Goal: Task Accomplishment & Management: Use online tool/utility

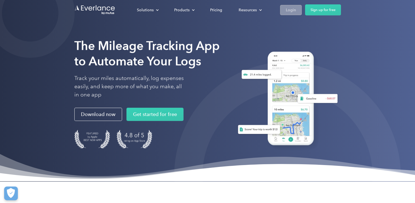
click at [290, 12] on div "Login" at bounding box center [291, 10] width 10 height 7
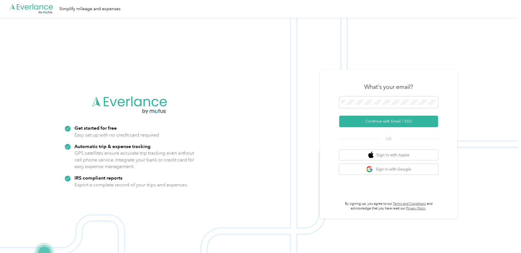
click at [378, 127] on div "What's your email? Continue with Email / SSO OR Sign in with Apple Sign in with…" at bounding box center [388, 144] width 99 height 134
click at [378, 124] on button "Continue with Email / SSO" at bounding box center [388, 122] width 99 height 12
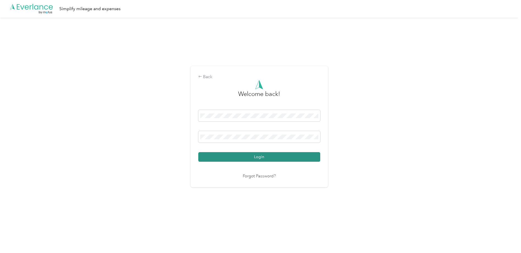
click at [259, 160] on button "Login" at bounding box center [259, 157] width 122 height 10
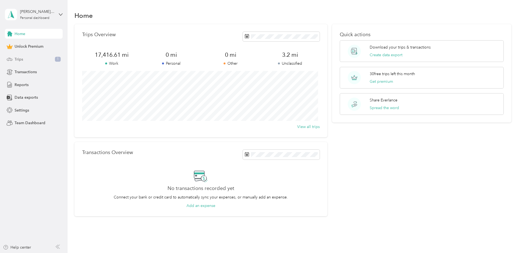
click at [13, 61] on div "Trips 1" at bounding box center [34, 59] width 58 height 10
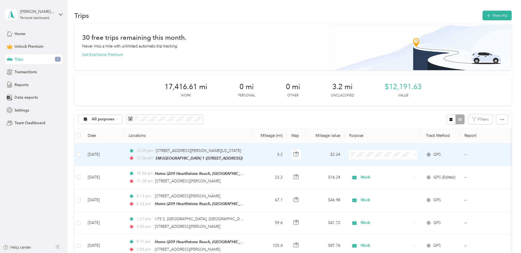
click at [254, 154] on td "3.2" at bounding box center [269, 155] width 36 height 23
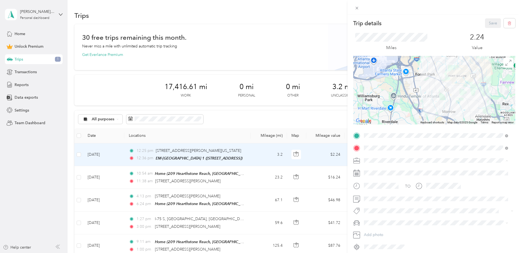
click at [373, 170] on span "Work" at bounding box center [370, 170] width 9 height 5
click at [211, 136] on div "Trip details Save This trip cannot be edited because it is either under review,…" at bounding box center [260, 126] width 521 height 253
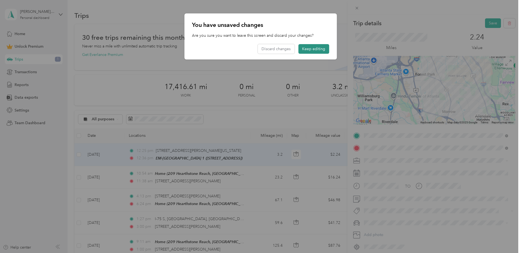
click at [305, 47] on button "Keep editing" at bounding box center [313, 49] width 31 height 10
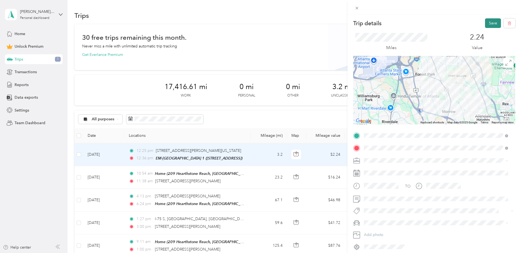
click at [485, 20] on button "Save" at bounding box center [493, 23] width 16 height 10
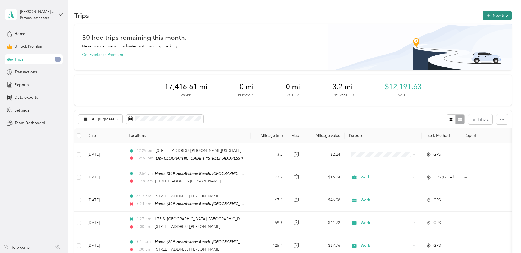
click at [491, 13] on button "New trip" at bounding box center [496, 16] width 29 height 10
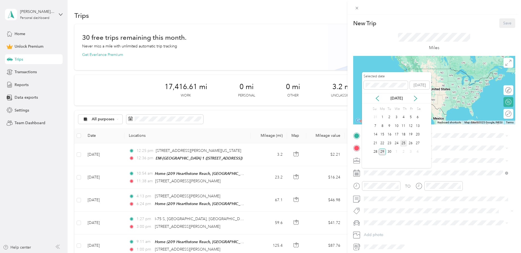
click at [402, 142] on div "25" at bounding box center [403, 143] width 7 height 7
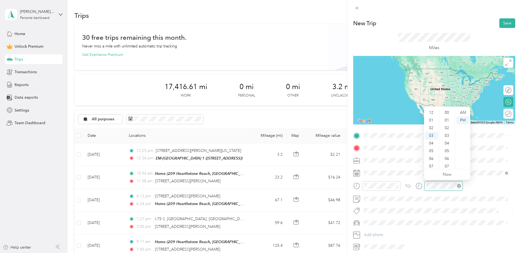
scroll to position [402, 0]
click at [412, 188] on div "TO" at bounding box center [434, 187] width 162 height 13
click at [430, 120] on div "04" at bounding box center [431, 121] width 13 height 8
click at [447, 148] on div "30" at bounding box center [447, 148] width 13 height 8
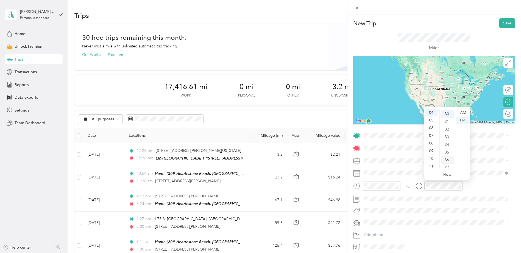
scroll to position [231, 0]
click at [400, 186] on span "4962 Jonesboro Road, Forest Park Jonesboro Rd, 30297, Forest Park, GA, United S…" at bounding box center [391, 184] width 35 height 5
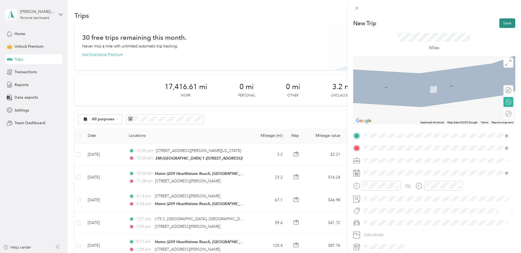
click at [503, 23] on button "Save" at bounding box center [507, 23] width 16 height 10
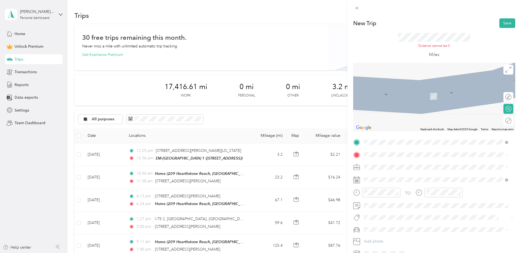
click at [513, 162] on form "New Trip Save This trip cannot be edited because it is either under review, app…" at bounding box center [433, 138] width 173 height 240
click at [433, 158] on span at bounding box center [438, 155] width 153 height 9
click at [375, 177] on span "209 Hearthstone Reach Peachtree City, Georgia 30269, United States" at bounding box center [401, 174] width 55 height 5
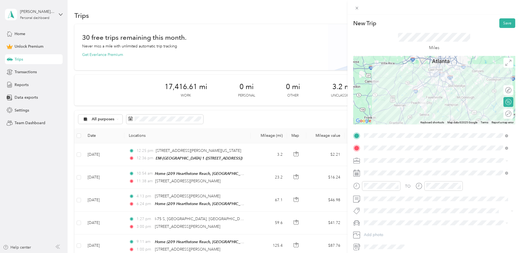
click at [372, 170] on div "Work" at bounding box center [436, 170] width 140 height 6
click at [499, 24] on button "Save" at bounding box center [507, 23] width 16 height 10
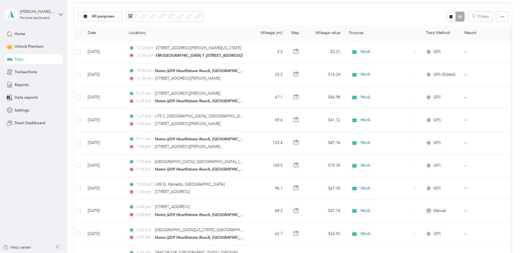
scroll to position [0, 0]
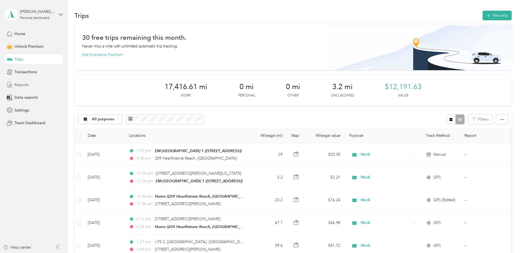
click at [20, 85] on span "Reports" at bounding box center [22, 85] width 14 height 6
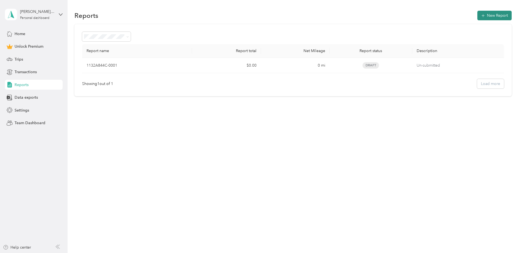
click at [492, 14] on button "New Report" at bounding box center [494, 16] width 34 height 10
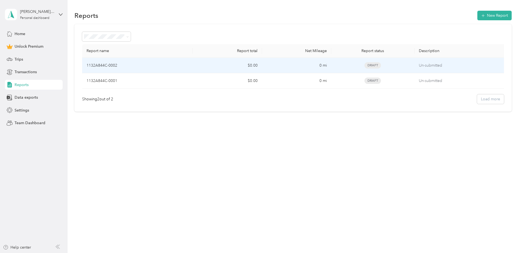
drag, startPoint x: 488, startPoint y: 64, endPoint x: 217, endPoint y: 65, distance: 270.9
click at [217, 65] on td "$0.00" at bounding box center [227, 65] width 69 height 15
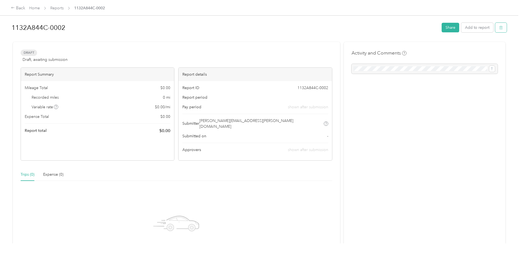
click at [499, 28] on icon "button" at bounding box center [501, 28] width 4 height 4
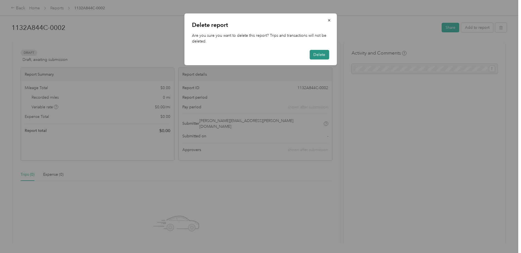
click at [316, 59] on button "Delete" at bounding box center [318, 55] width 19 height 10
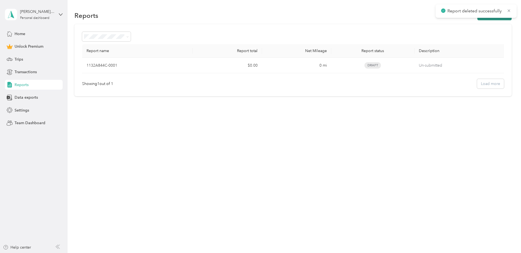
click at [493, 18] on button "New Report" at bounding box center [494, 16] width 34 height 10
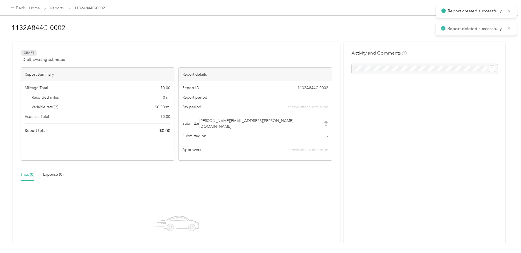
click at [308, 45] on div "Draft Draft, awaiting submission View activity & comments Report Summary Mileag…" at bounding box center [176, 169] width 327 height 255
click at [496, 27] on button "button" at bounding box center [501, 28] width 12 height 10
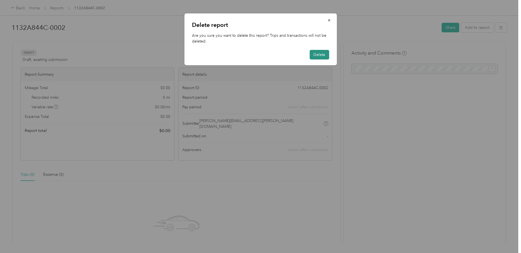
click at [322, 52] on button "Delete" at bounding box center [318, 55] width 19 height 10
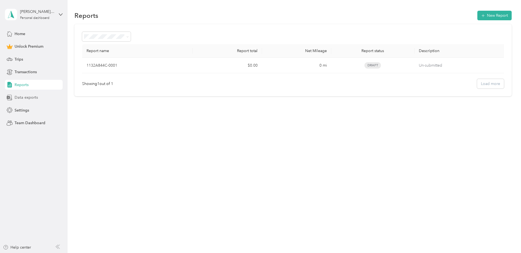
click at [30, 97] on span "Data exports" at bounding box center [26, 98] width 23 height 6
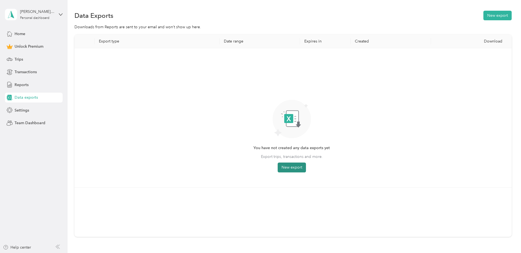
click at [283, 170] on button "New export" at bounding box center [291, 168] width 28 height 10
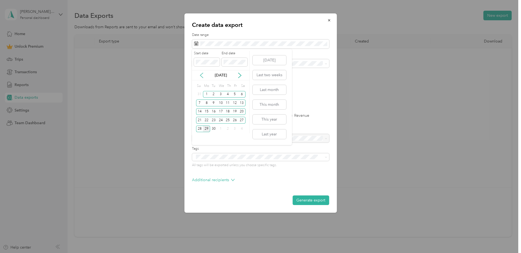
click at [202, 76] on icon at bounding box center [201, 75] width 5 height 5
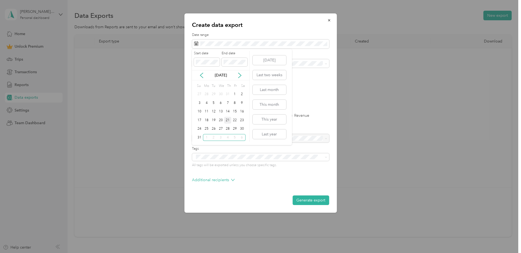
click at [225, 120] on div "21" at bounding box center [227, 120] width 7 height 7
click at [234, 111] on div "19" at bounding box center [234, 111] width 7 height 7
click at [211, 71] on div "All" at bounding box center [260, 73] width 129 height 6
click at [234, 97] on div "Excel CSV PDF" at bounding box center [260, 96] width 137 height 4
click at [239, 96] on div "Excel CSV PDF" at bounding box center [260, 96] width 137 height 4
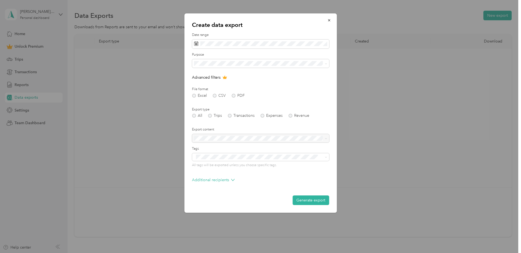
click at [234, 95] on div "Excel CSV PDF" at bounding box center [260, 96] width 137 height 4
click at [232, 79] on li "Work" at bounding box center [260, 83] width 137 height 10
click at [303, 199] on button "Generate export" at bounding box center [310, 201] width 37 height 10
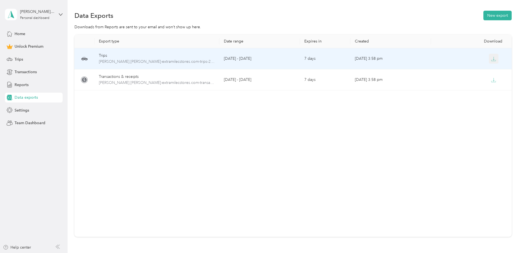
click at [492, 58] on icon "button" at bounding box center [493, 59] width 5 height 5
